Goal: Information Seeking & Learning: Learn about a topic

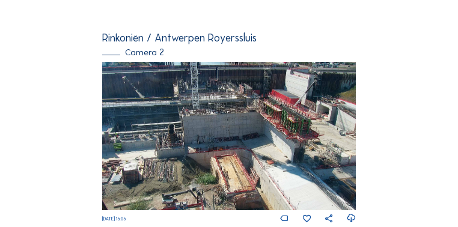
scroll to position [120, 0]
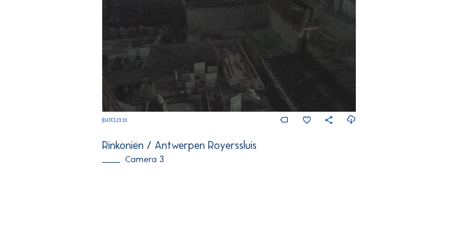
scroll to position [755, 0]
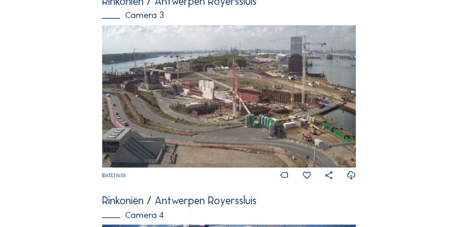
click at [237, 117] on img at bounding box center [228, 96] width 253 height 143
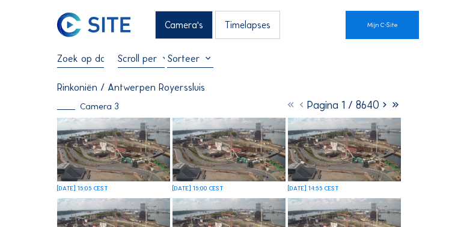
click at [139, 163] on img at bounding box center [113, 150] width 113 height 64
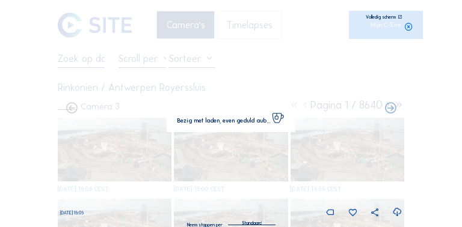
click at [139, 163] on img at bounding box center [231, 114] width 324 height 182
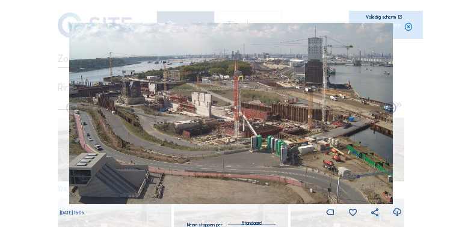
click at [400, 16] on icon at bounding box center [400, 17] width 4 height 4
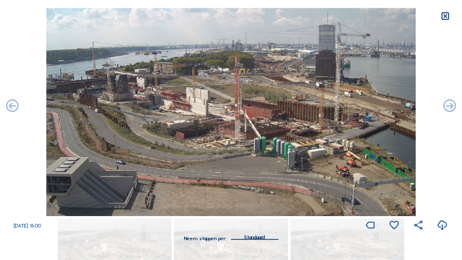
click at [445, 16] on icon at bounding box center [445, 16] width 10 height 10
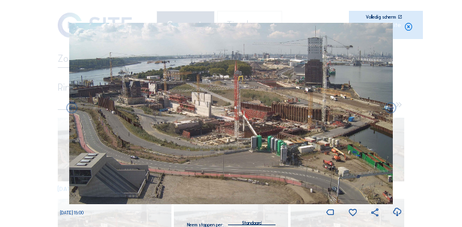
click at [409, 26] on icon at bounding box center [408, 27] width 9 height 9
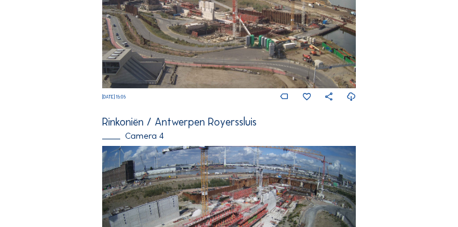
scroll to position [948, 0]
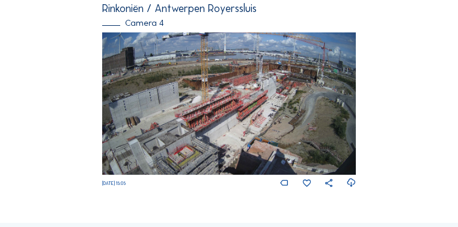
click at [265, 121] on img at bounding box center [228, 103] width 253 height 143
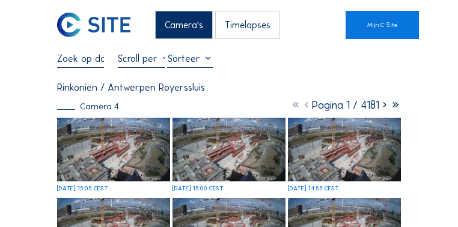
click at [117, 162] on img at bounding box center [113, 150] width 113 height 64
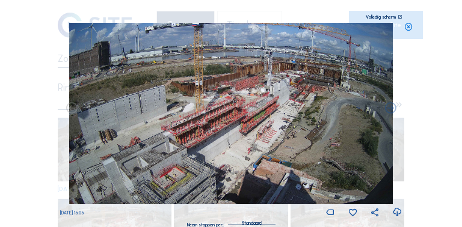
click at [398, 17] on icon at bounding box center [400, 17] width 4 height 4
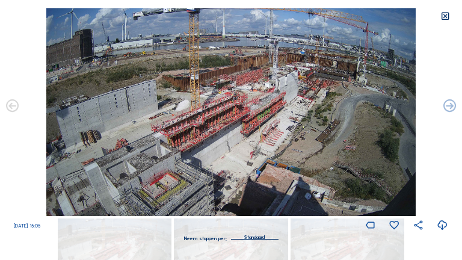
click at [447, 17] on icon at bounding box center [445, 16] width 10 height 10
